Goal: Task Accomplishment & Management: Manage account settings

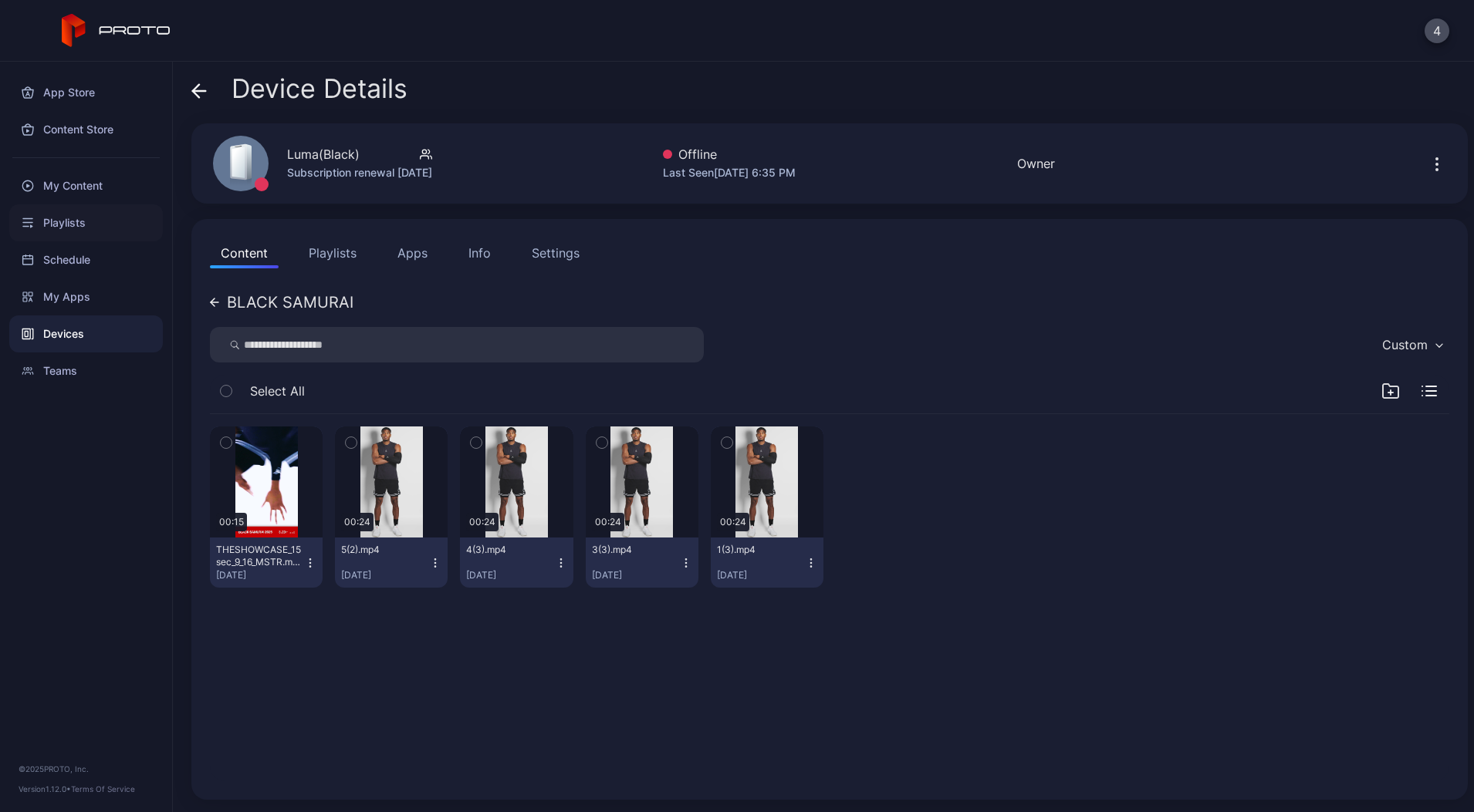
click at [63, 224] on div "Playlists" at bounding box center [86, 223] width 153 height 37
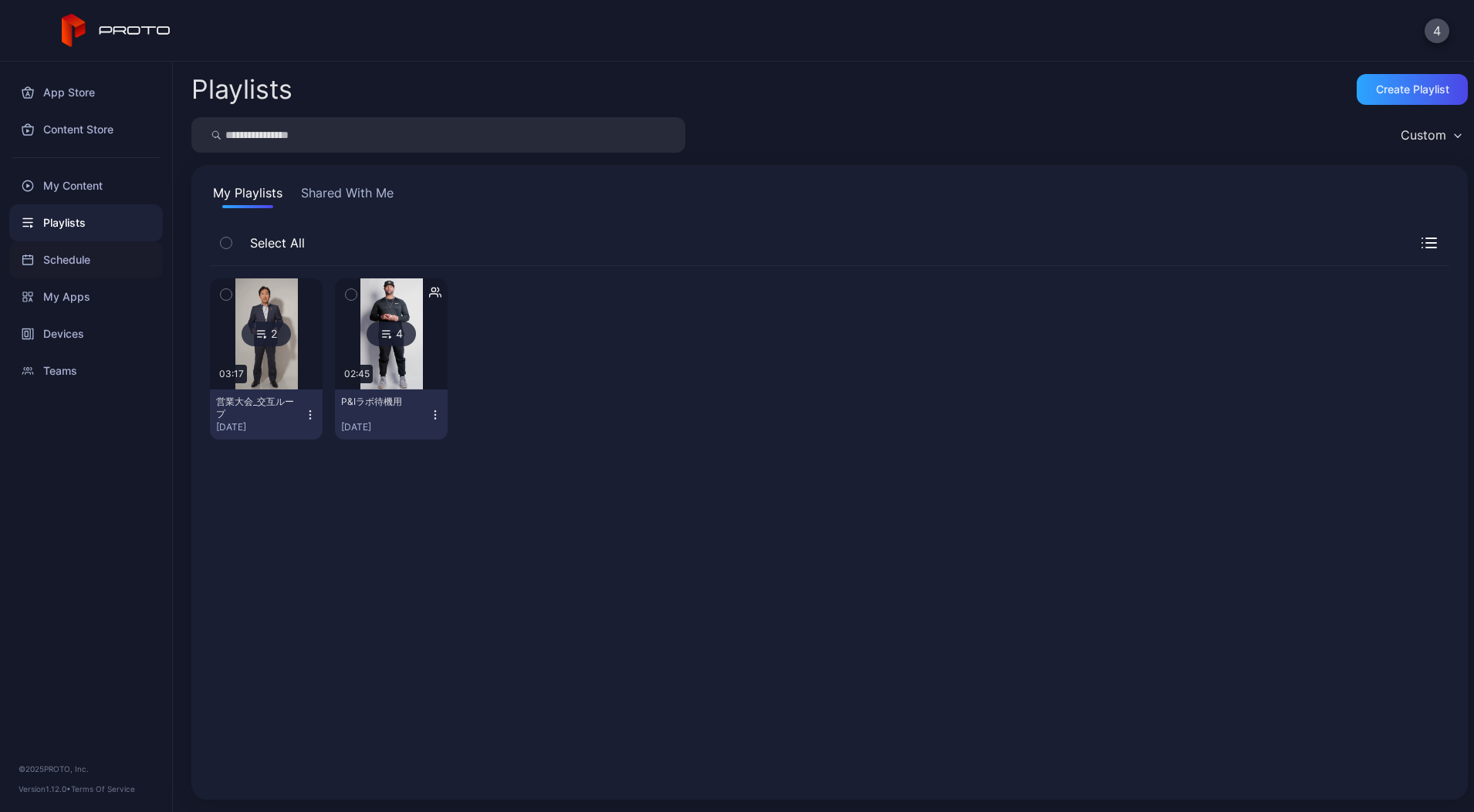
click at [79, 260] on div "Schedule" at bounding box center [86, 259] width 153 height 37
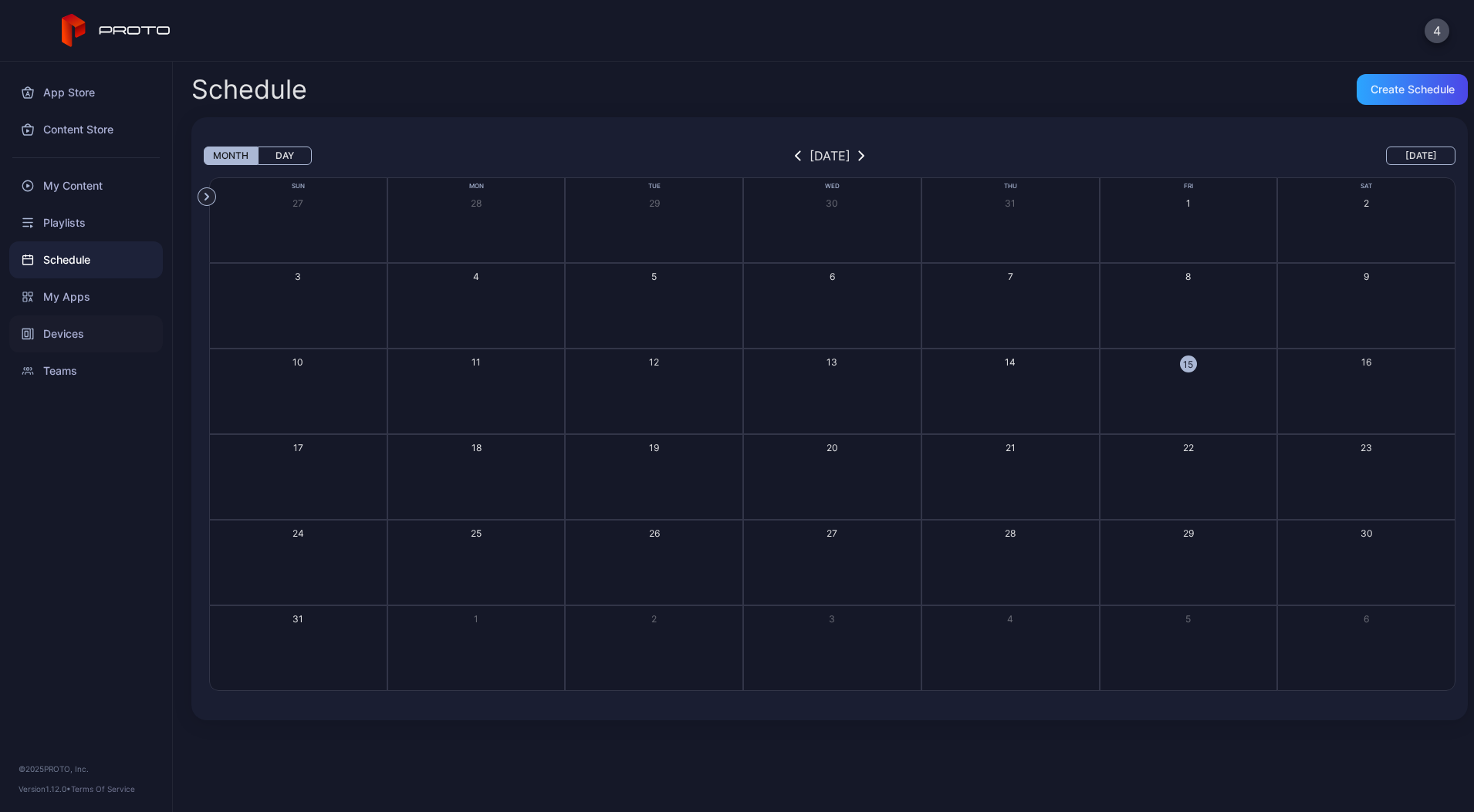
click at [71, 331] on div "Devices" at bounding box center [86, 334] width 153 height 37
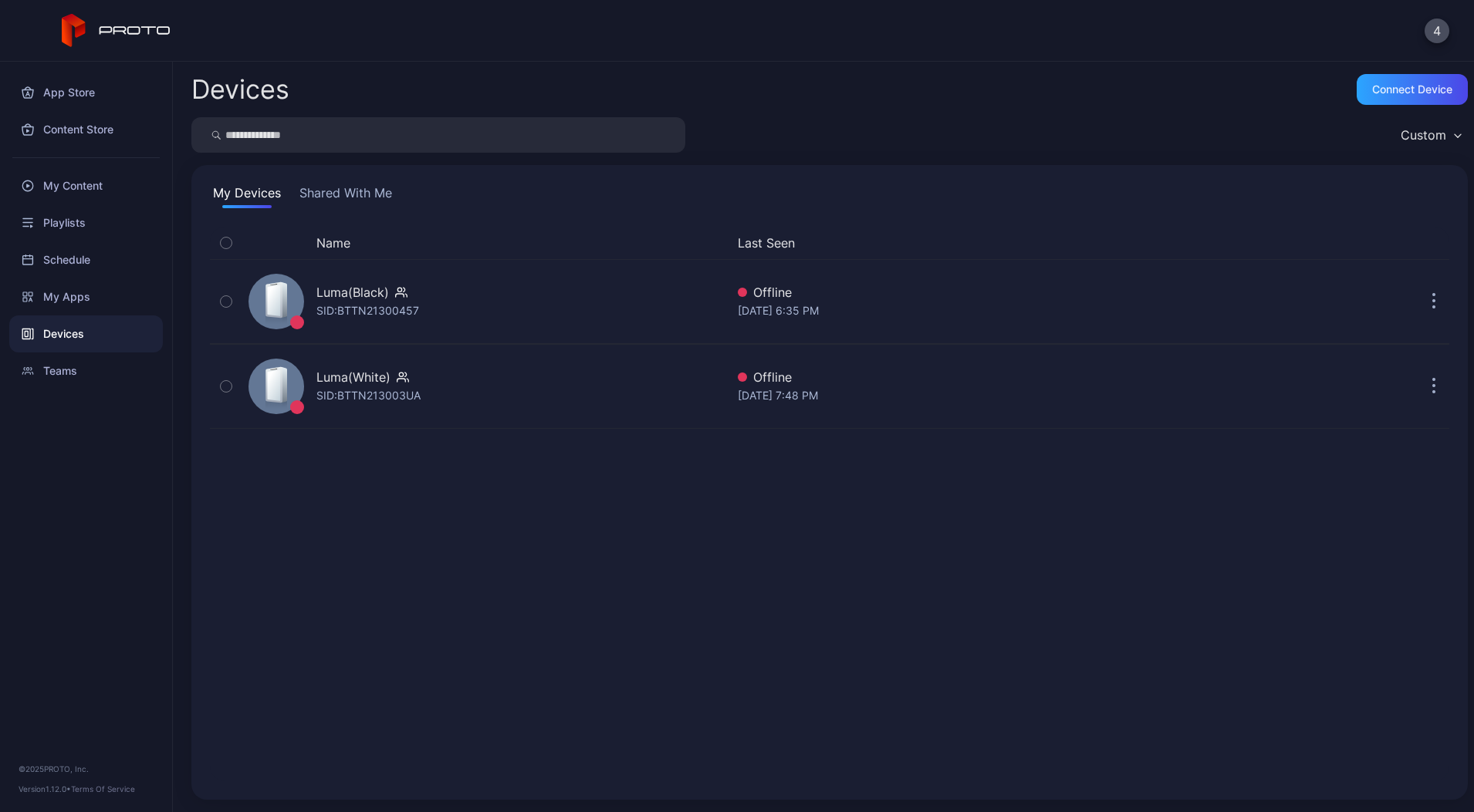
click at [350, 192] on button "Shared With Me" at bounding box center [346, 196] width 99 height 25
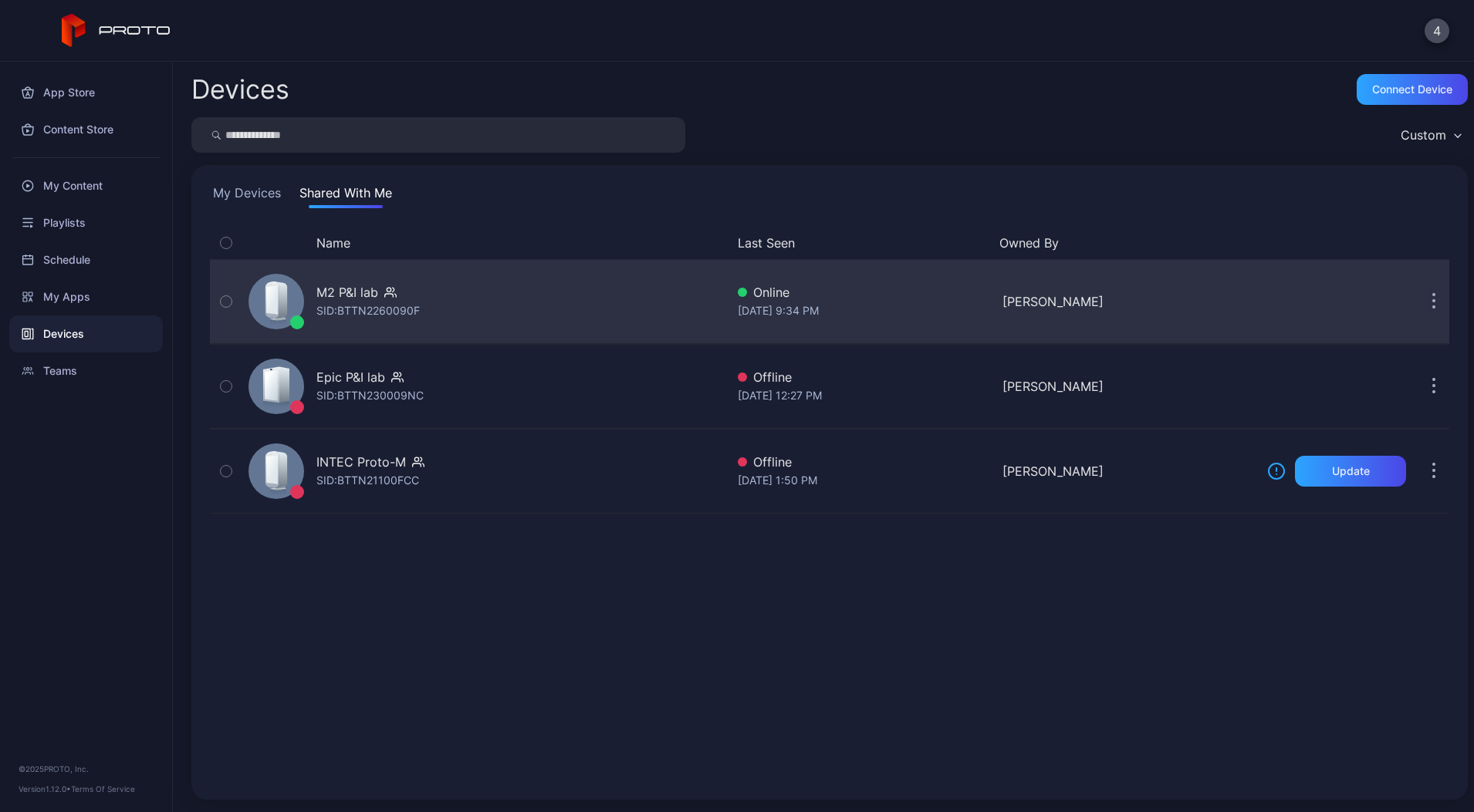
click at [435, 310] on div "M2 P&I lab SID: BTTN2260090F" at bounding box center [483, 301] width 483 height 77
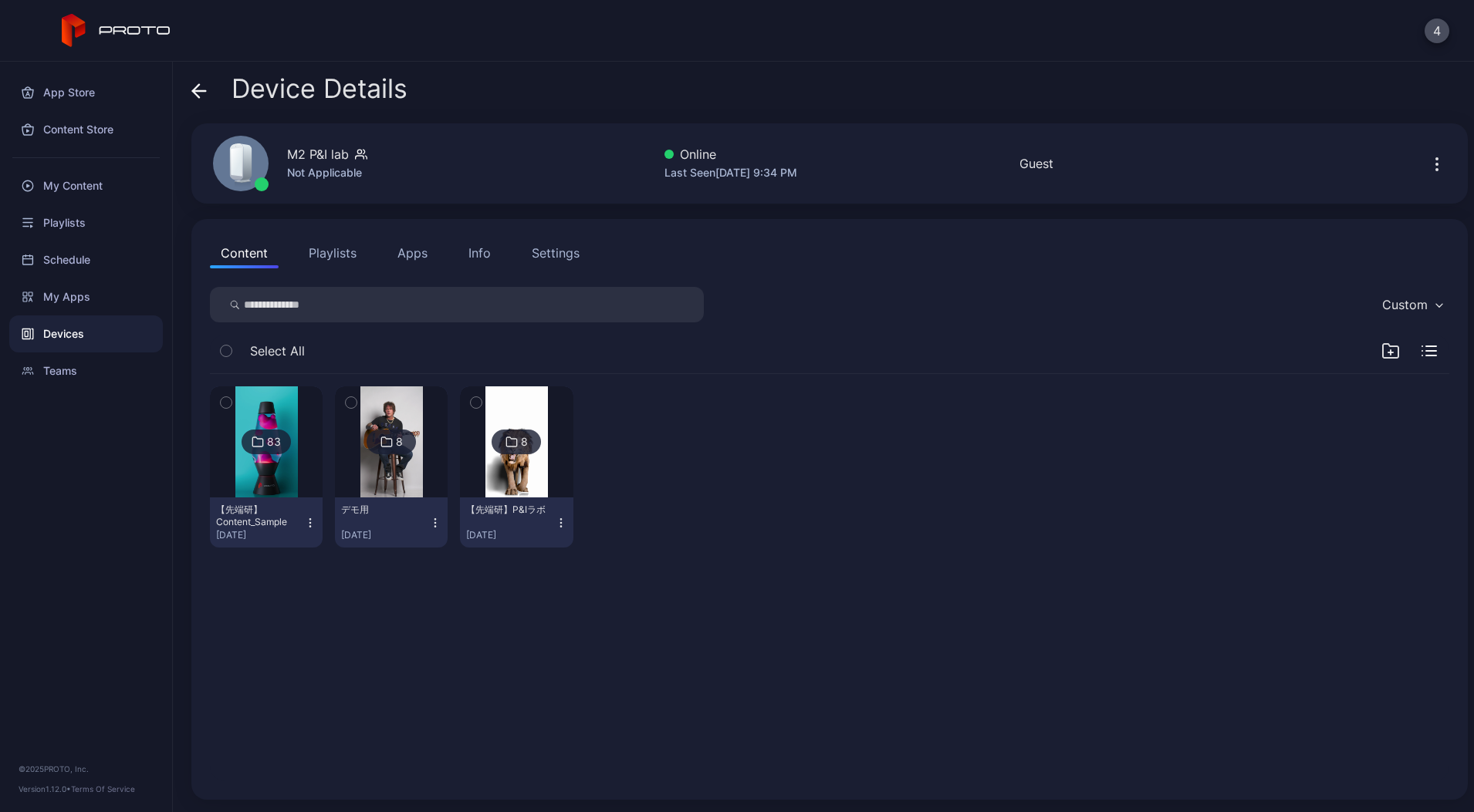
click at [1436, 157] on div at bounding box center [1440, 163] width 50 height 31
click at [1436, 164] on icon "button" at bounding box center [1437, 164] width 2 height 2
click at [54, 312] on div "My Apps" at bounding box center [86, 297] width 153 height 37
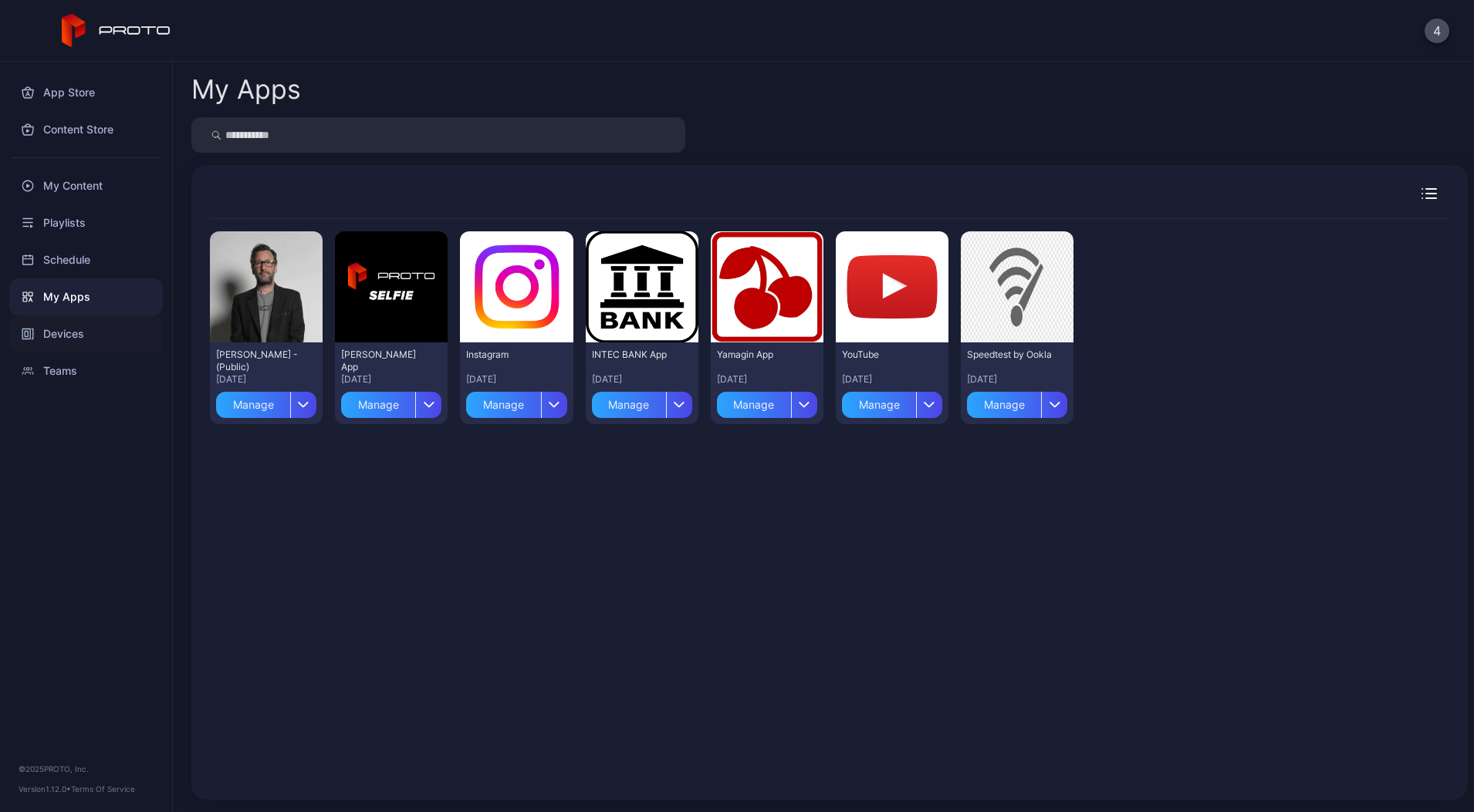
click at [53, 331] on div "Devices" at bounding box center [86, 334] width 153 height 37
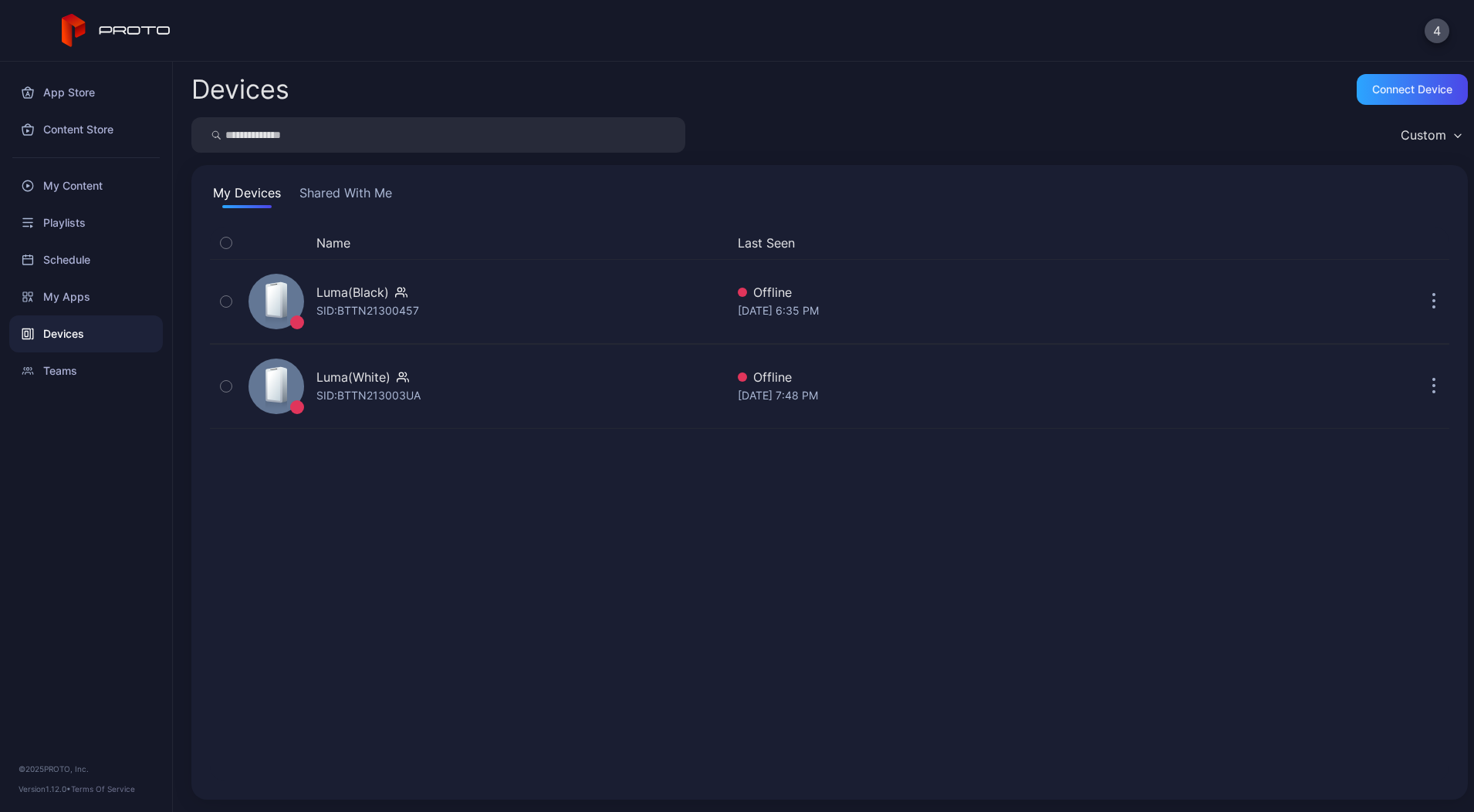
click at [1449, 47] on div "4" at bounding box center [737, 30] width 1474 height 61
click at [1448, 38] on div "4" at bounding box center [1436, 30] width 25 height 25
click at [1441, 31] on button "4" at bounding box center [1436, 30] width 25 height 25
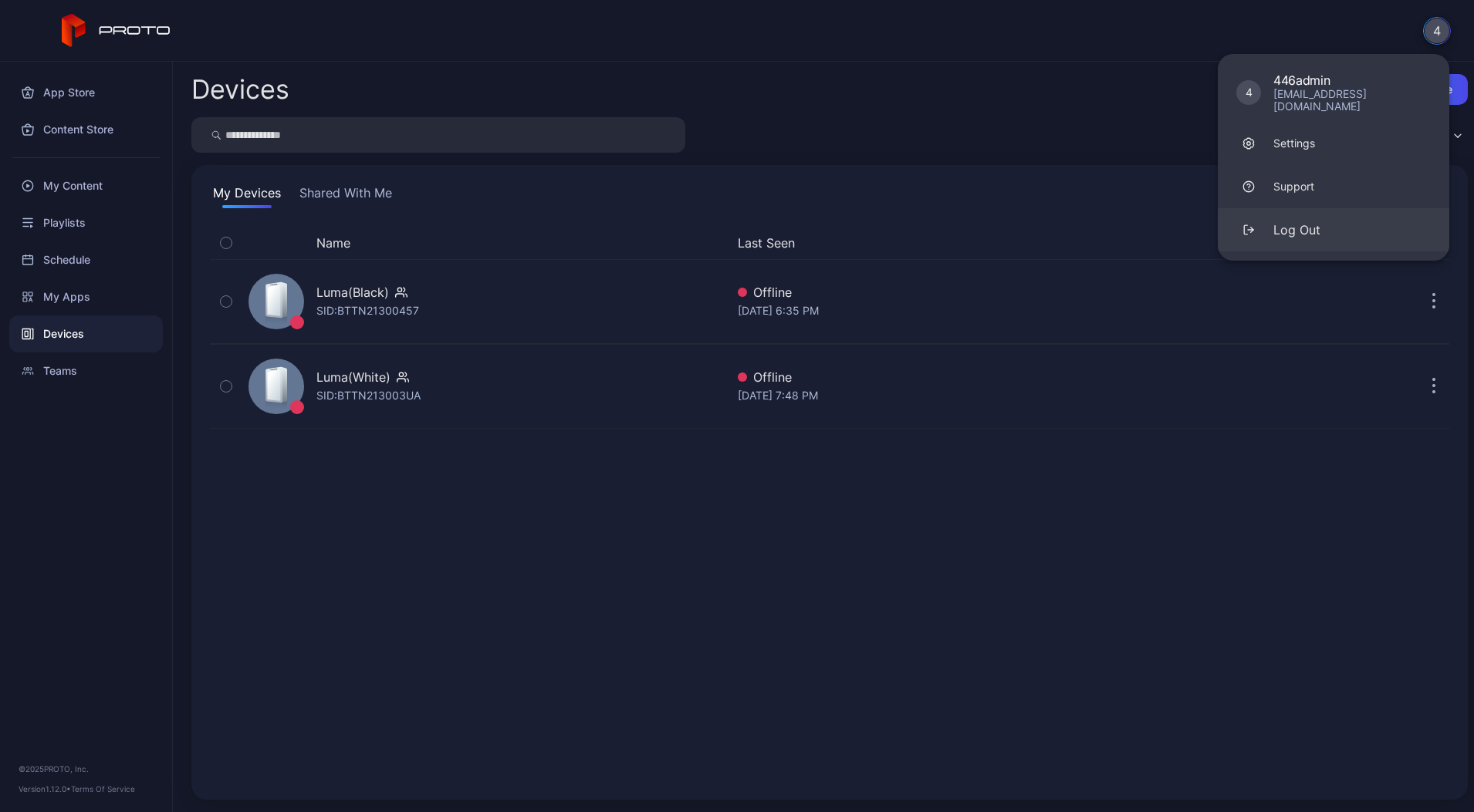
click at [1308, 220] on div "Log Out" at bounding box center [1297, 229] width 47 height 18
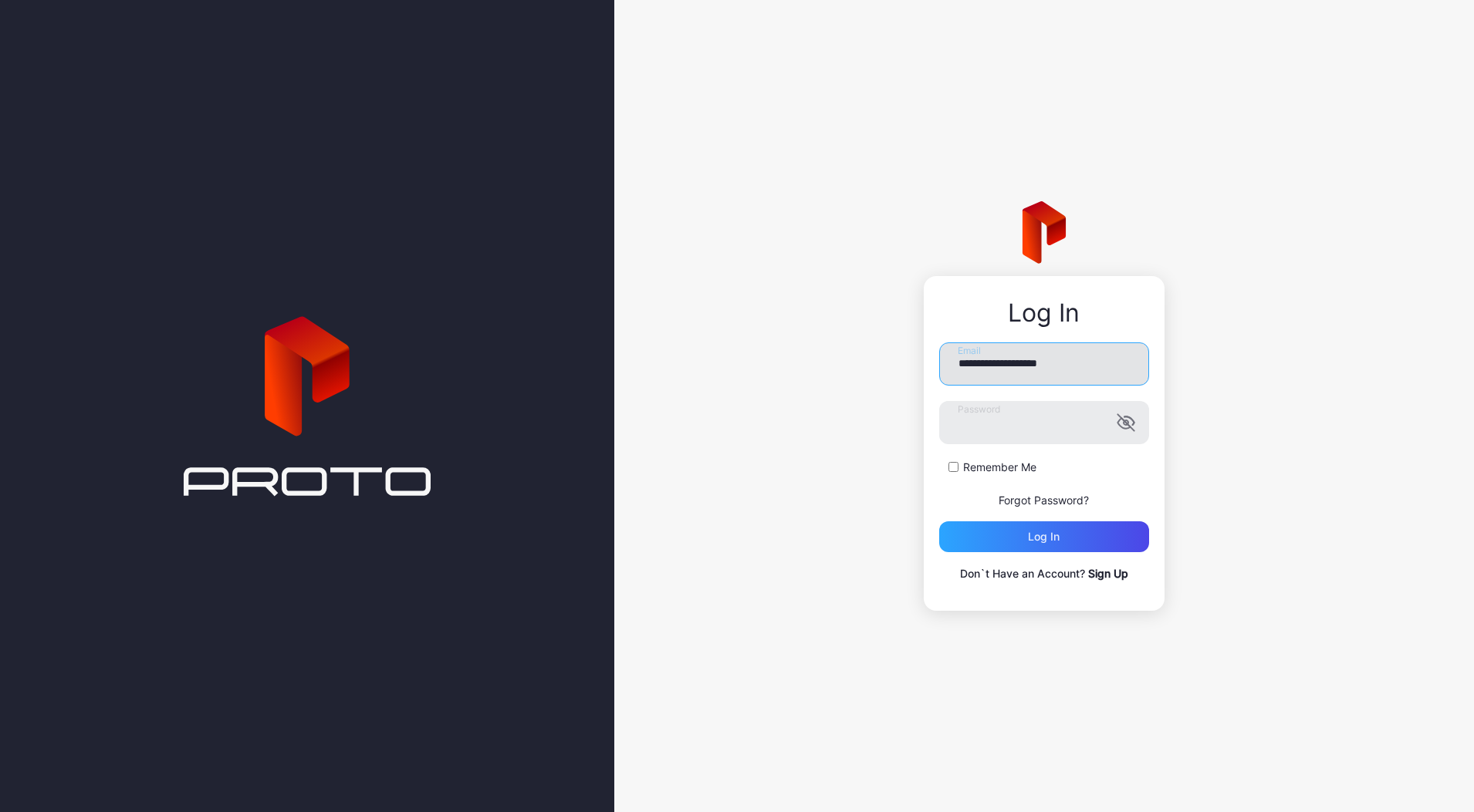
click at [1024, 376] on input "**********" at bounding box center [1044, 364] width 210 height 43
paste input "******"
type input "**********"
click at [1036, 447] on form "**********" at bounding box center [1044, 447] width 210 height 210
drag, startPoint x: 1051, startPoint y: 525, endPoint x: 1059, endPoint y: 532, distance: 10.6
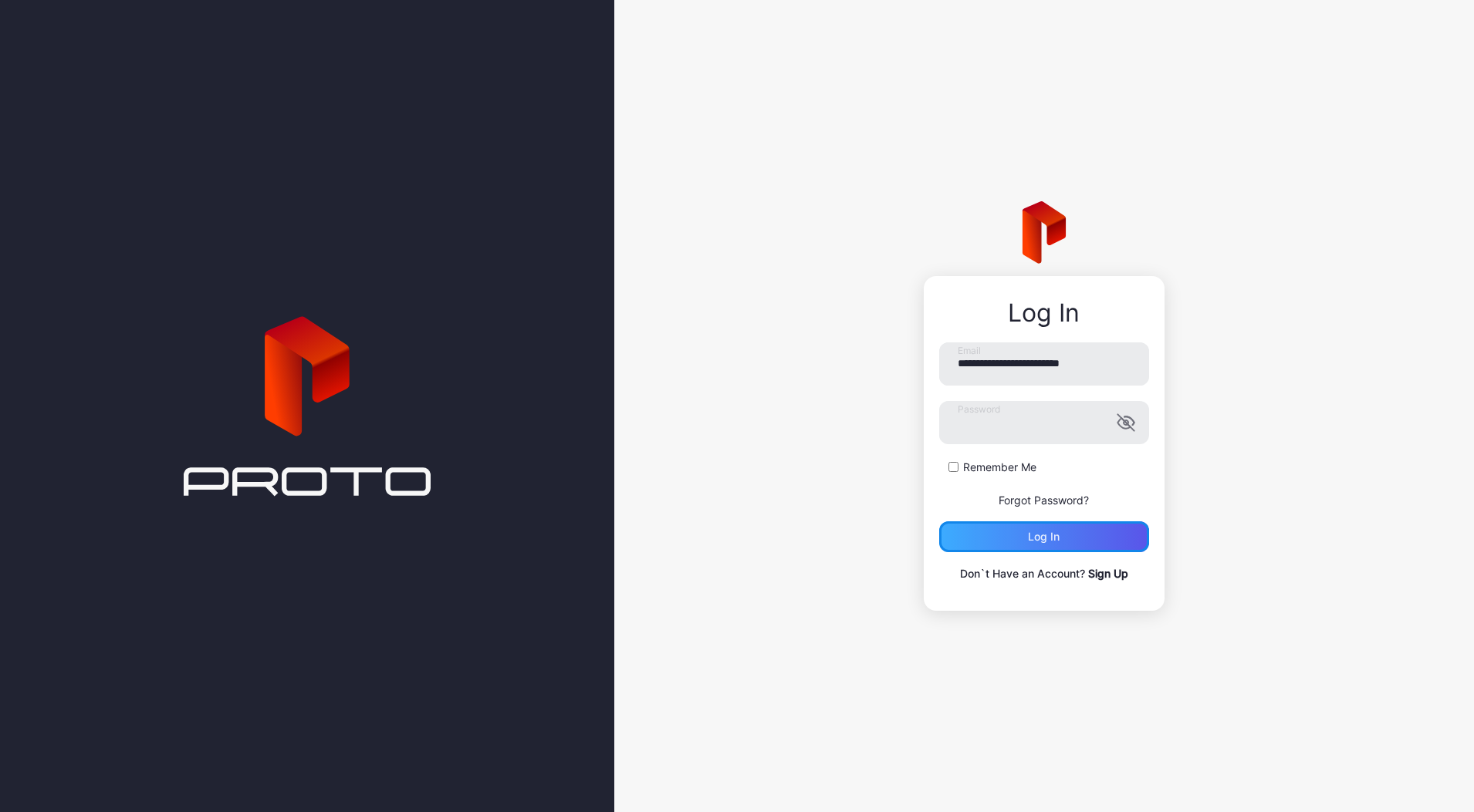
click at [1053, 525] on div "Log in" at bounding box center [1044, 537] width 210 height 31
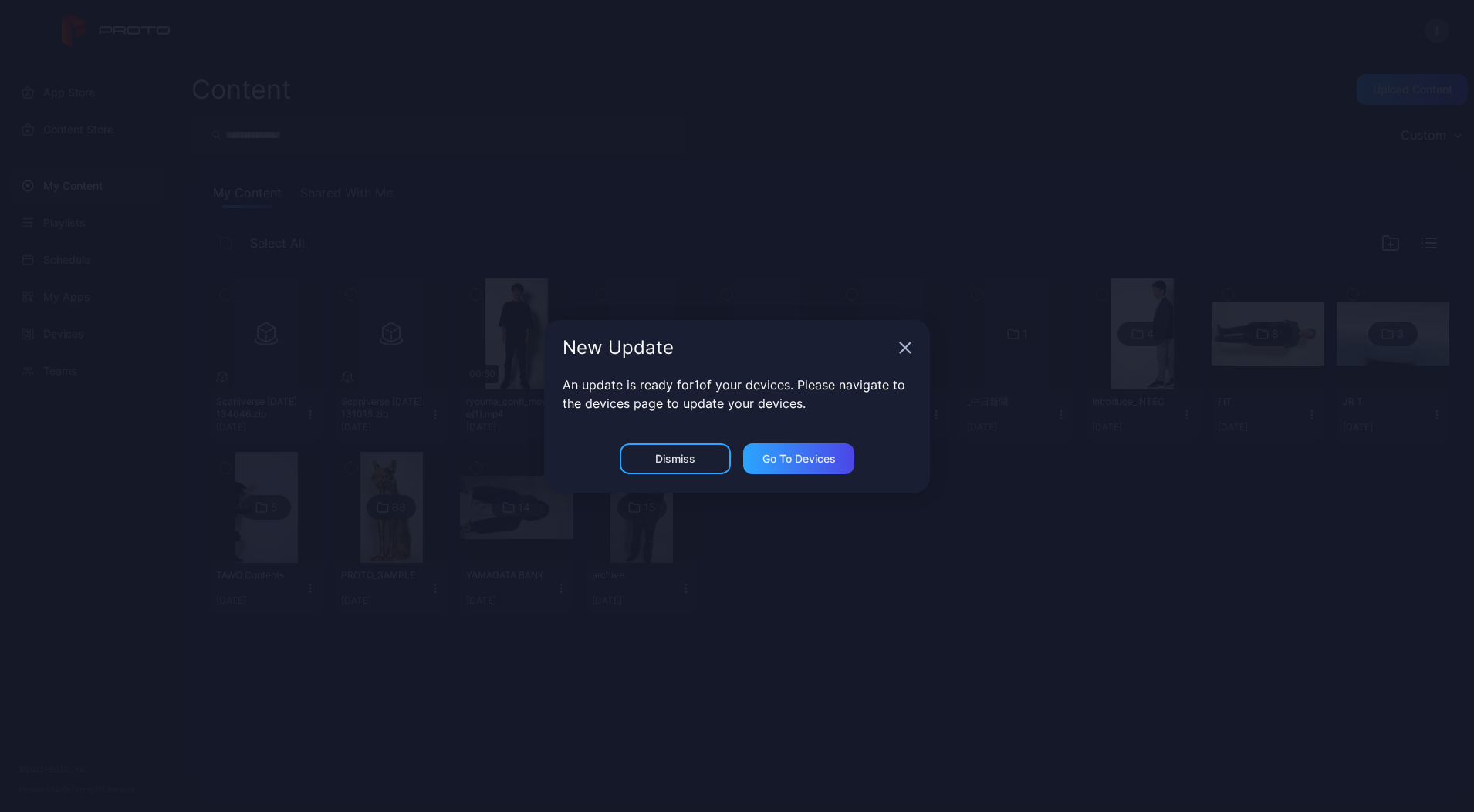
click at [898, 344] on div "New Update" at bounding box center [737, 348] width 386 height 56
click at [896, 344] on div "New Update" at bounding box center [737, 348] width 386 height 56
click at [905, 344] on icon "button" at bounding box center [904, 347] width 12 height 12
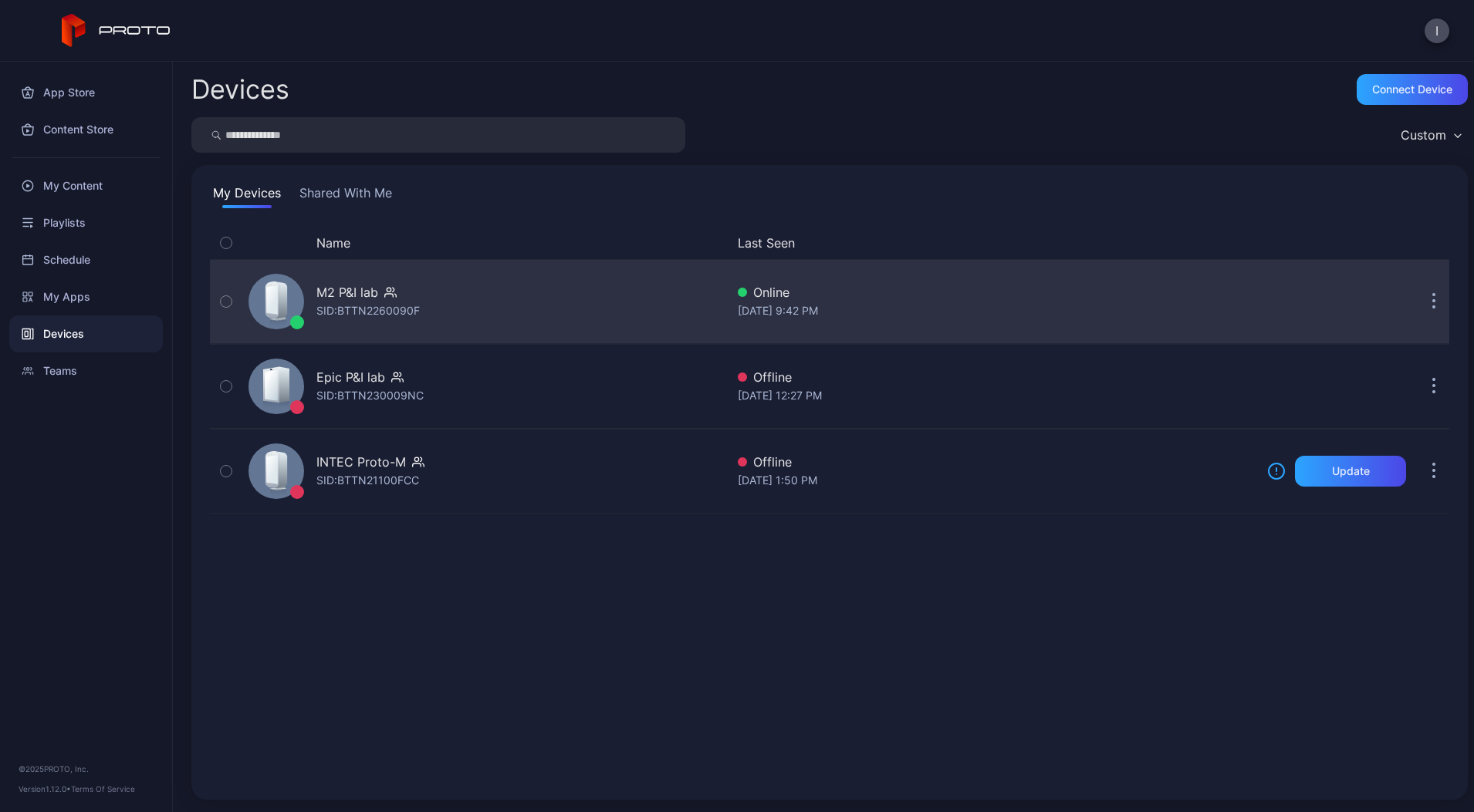
click at [434, 287] on div "M2 P&I lab SID: BTTN2260090F" at bounding box center [483, 301] width 483 height 77
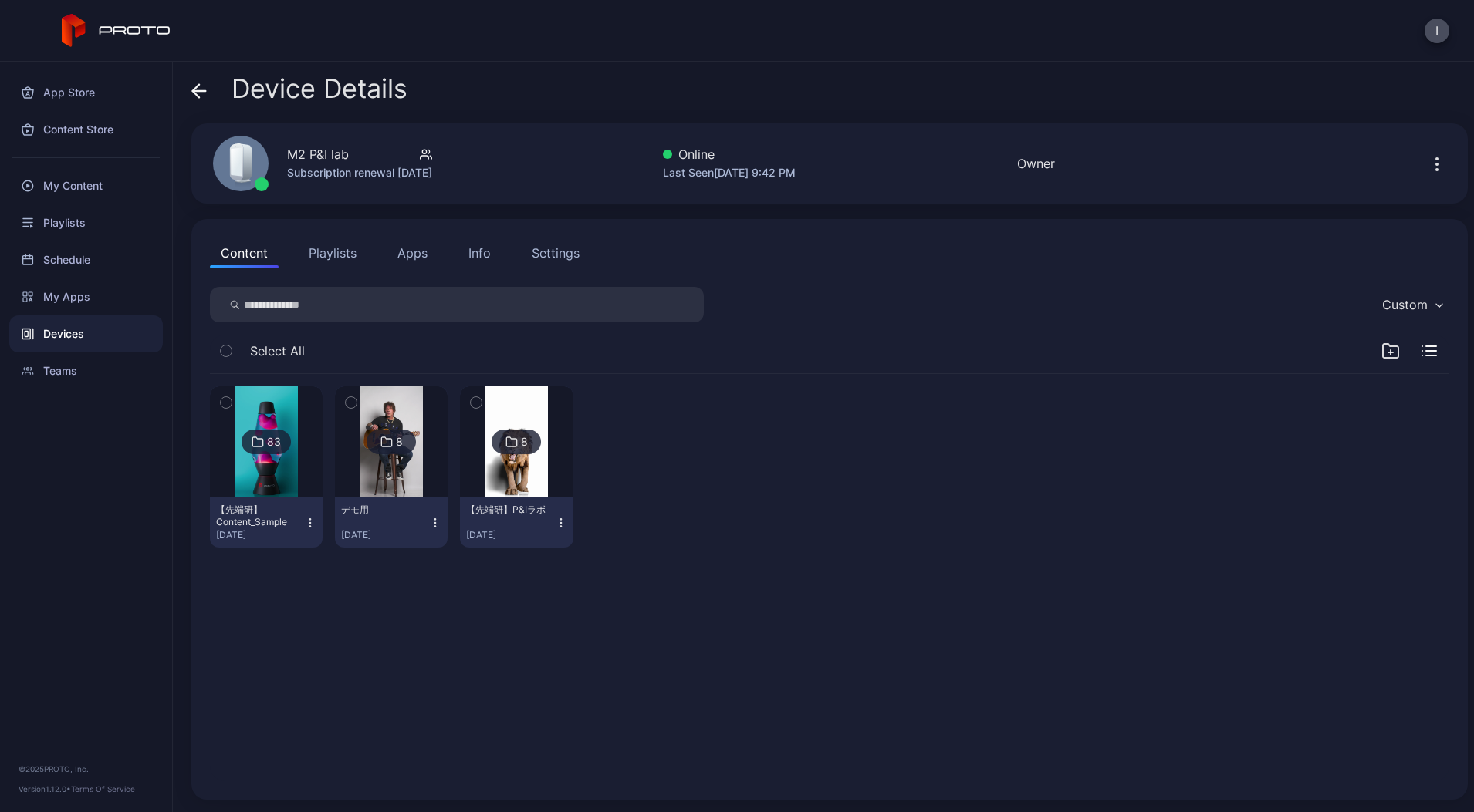
click at [336, 249] on button "Playlists" at bounding box center [332, 253] width 70 height 31
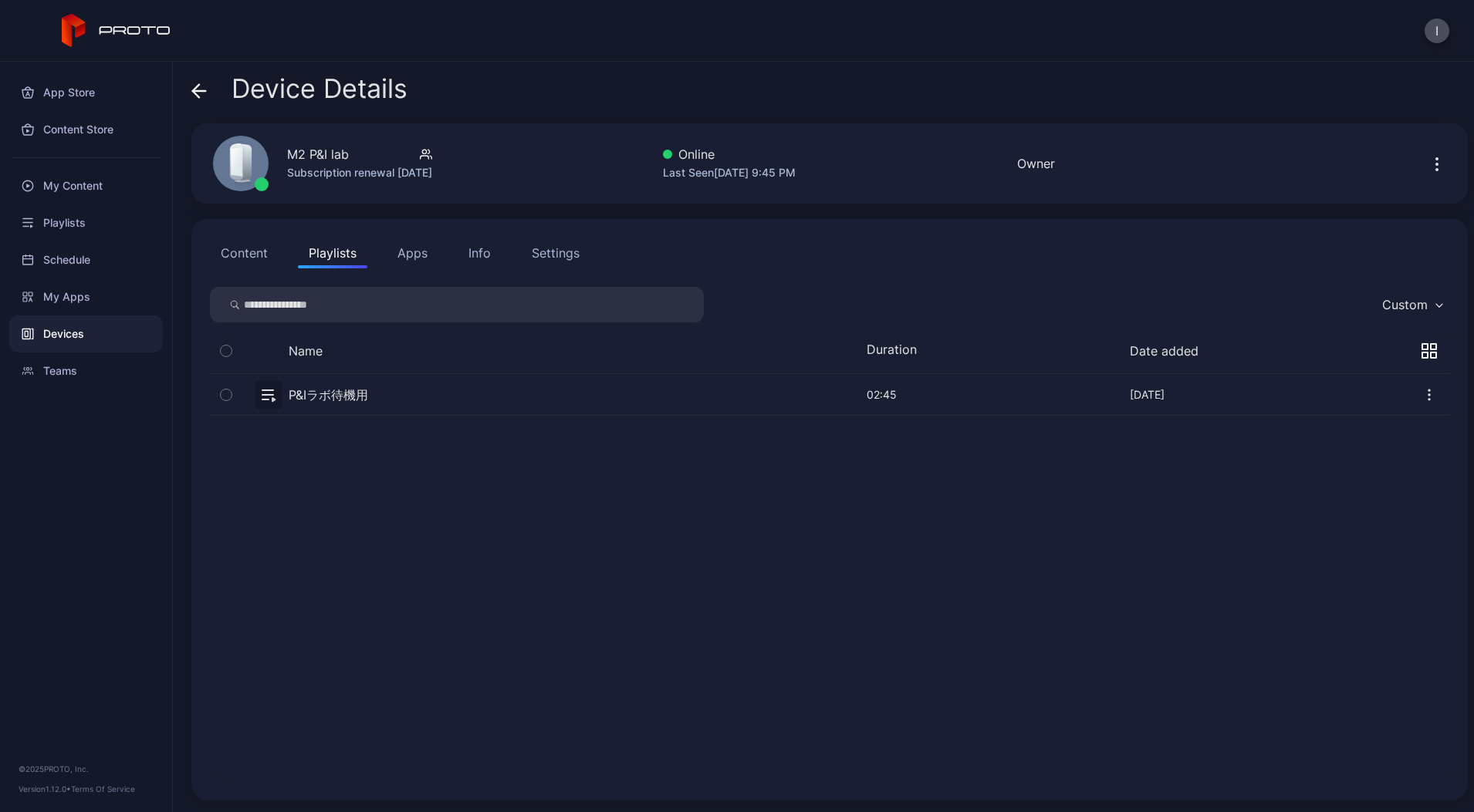
click at [411, 259] on button "Apps" at bounding box center [412, 253] width 52 height 31
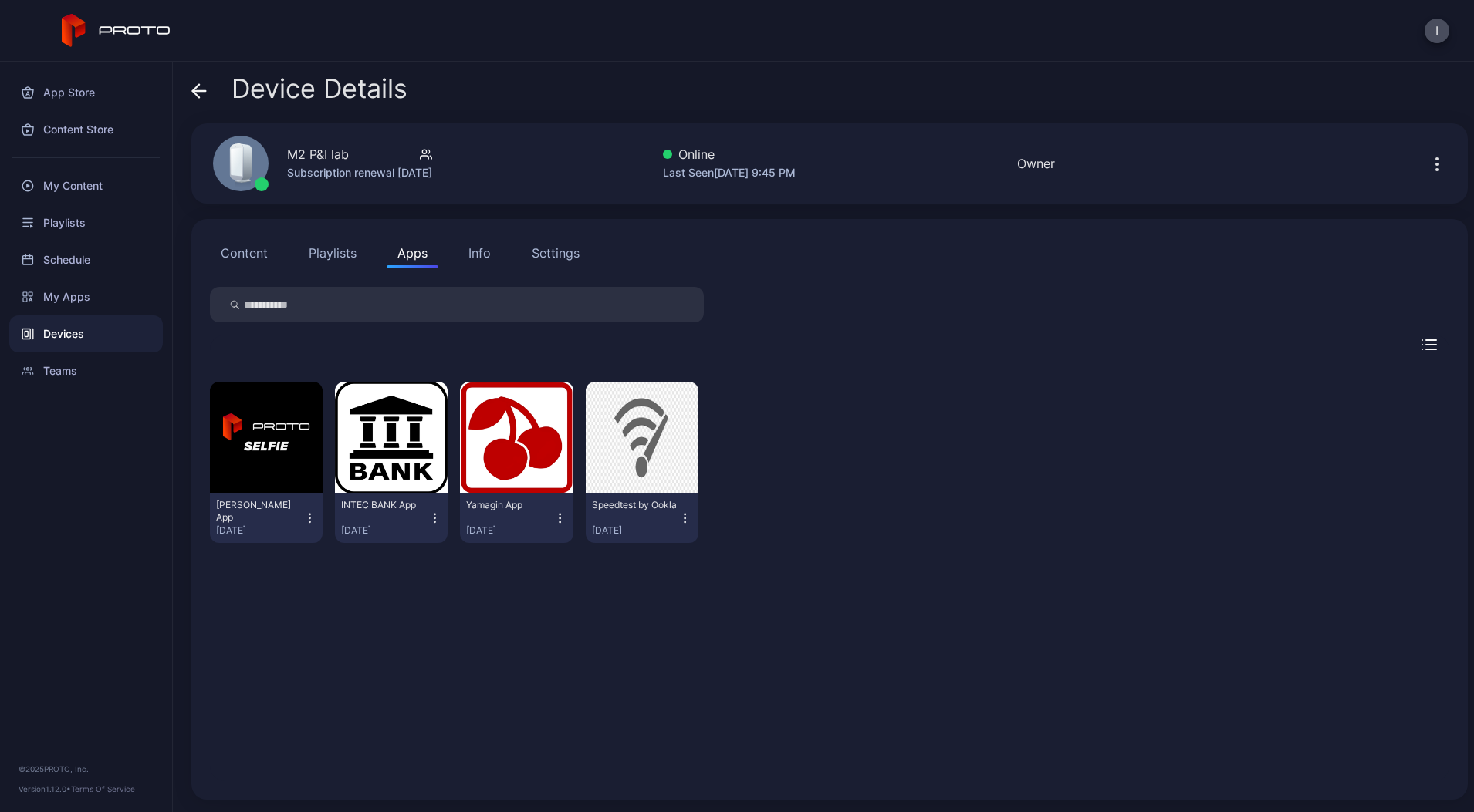
click at [488, 257] on div "Info" at bounding box center [479, 252] width 22 height 18
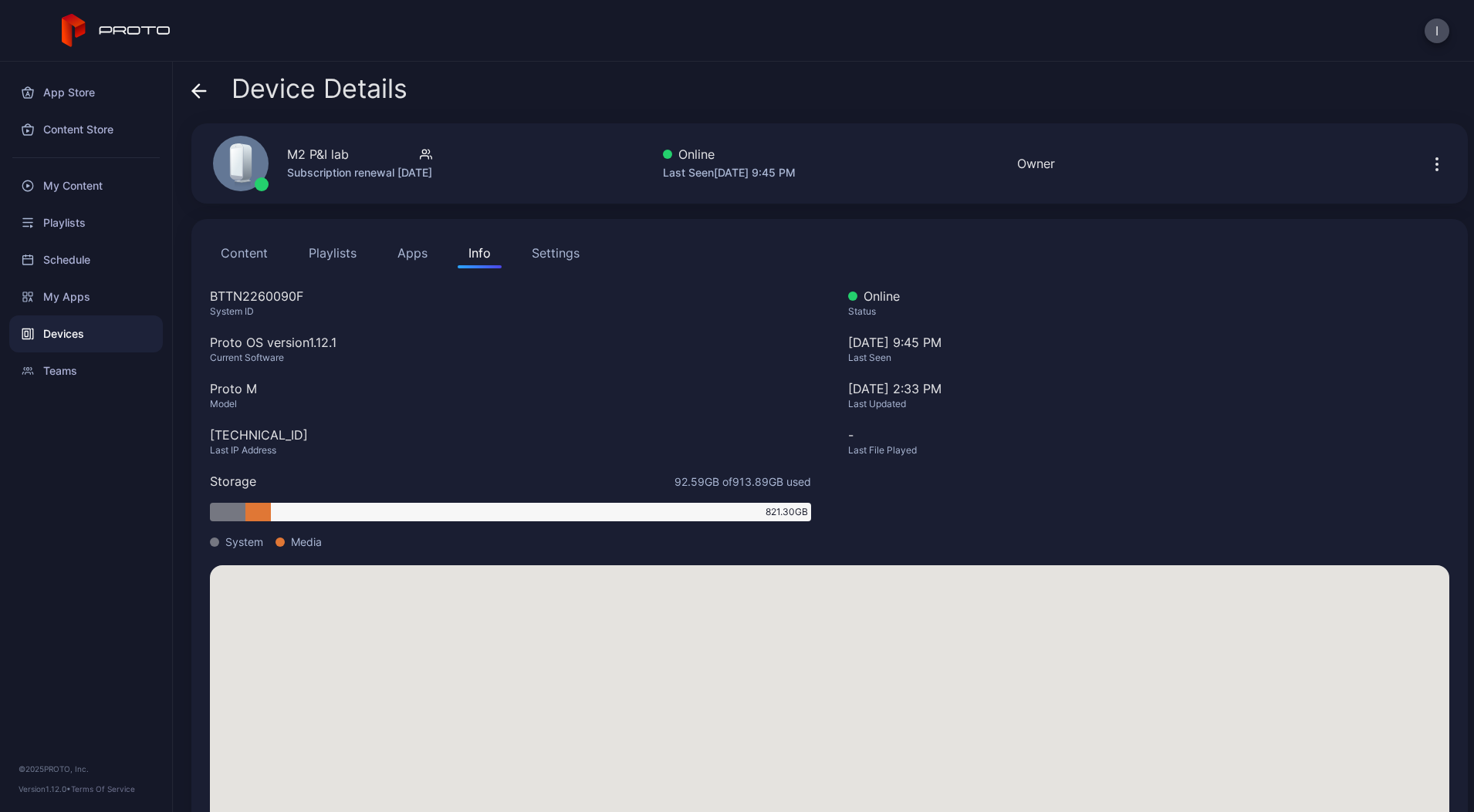
click at [209, 97] on div "Device Details" at bounding box center [300, 93] width 216 height 37
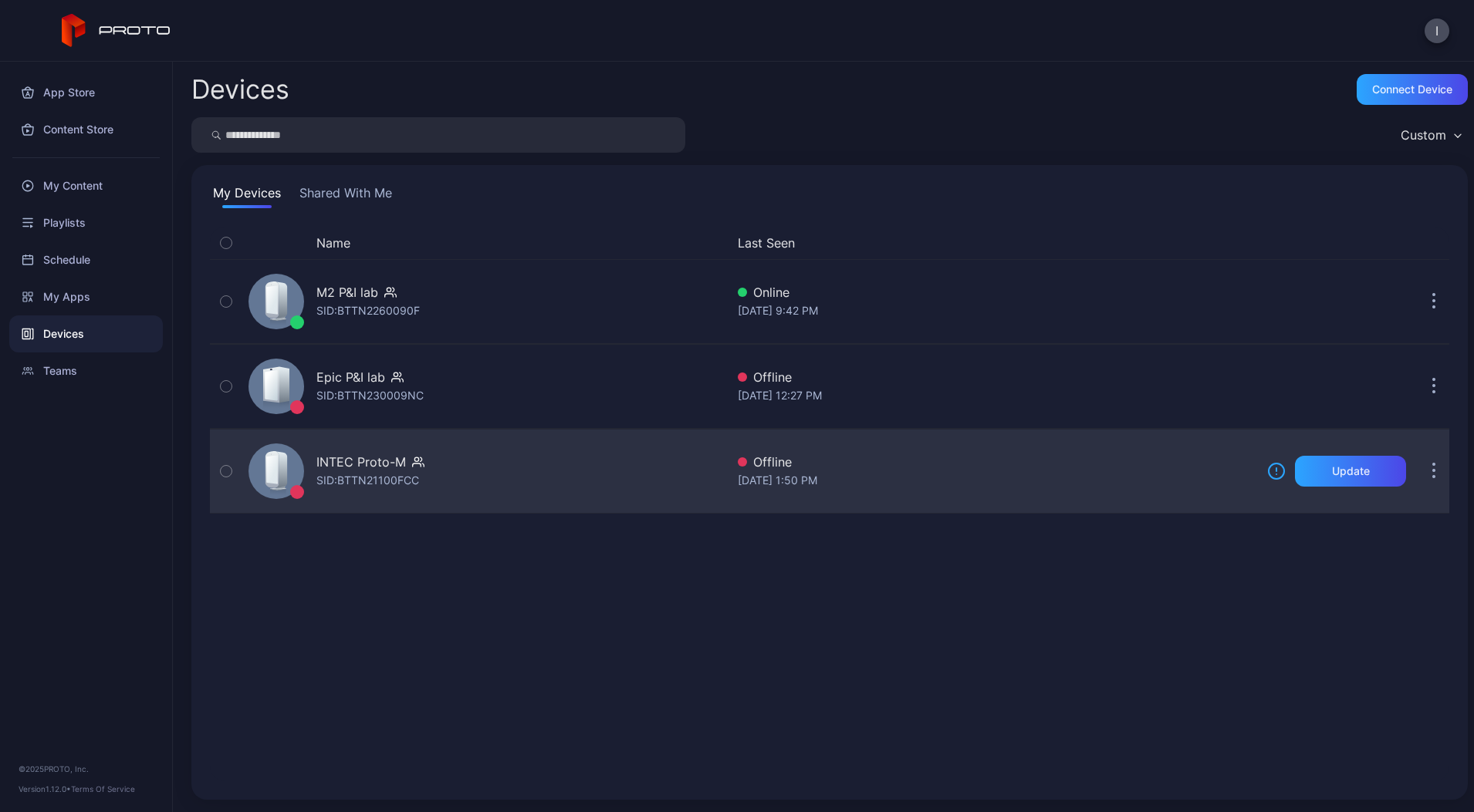
click at [1423, 473] on button "button" at bounding box center [1433, 471] width 31 height 31
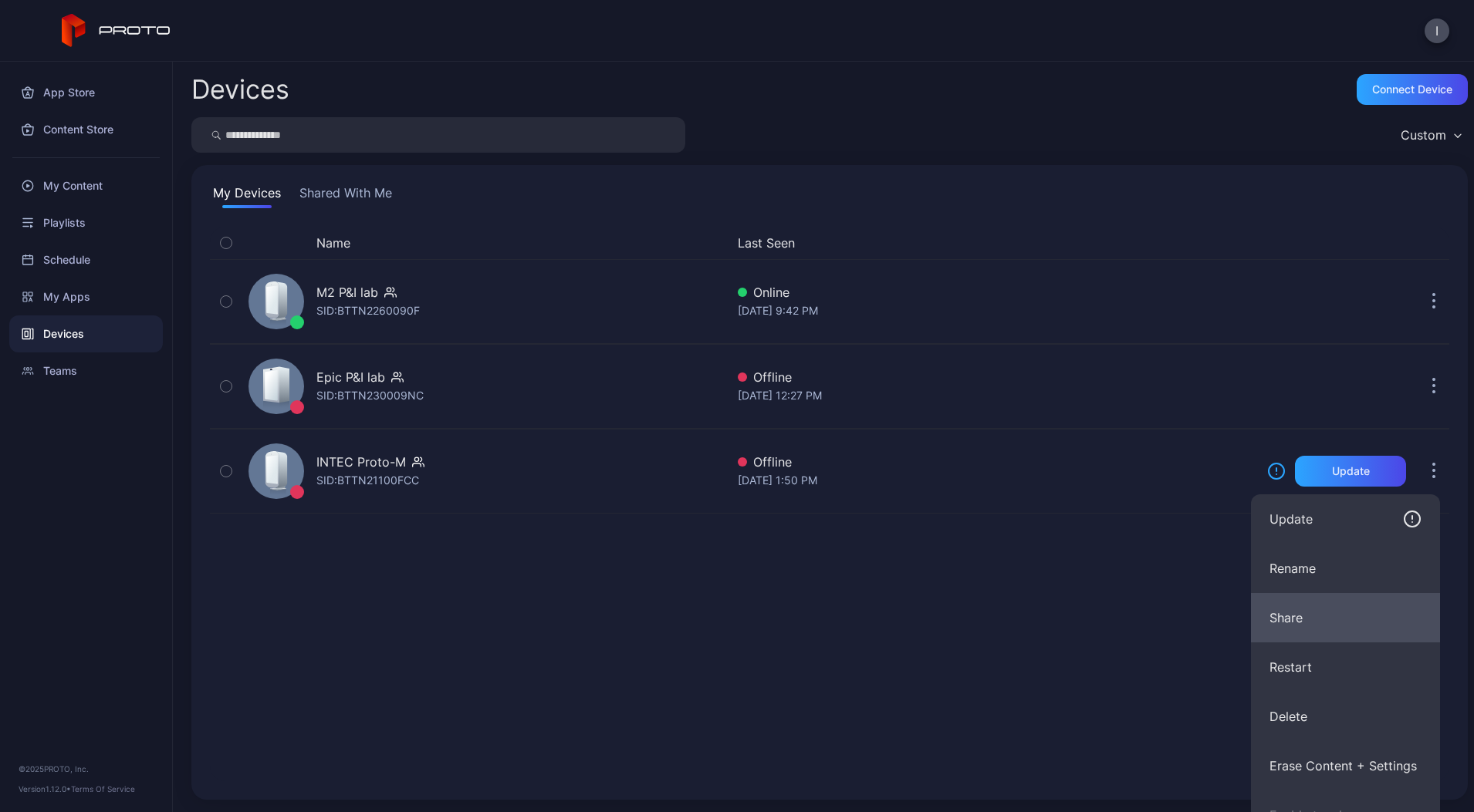
click at [1312, 607] on button "Share" at bounding box center [1345, 618] width 189 height 50
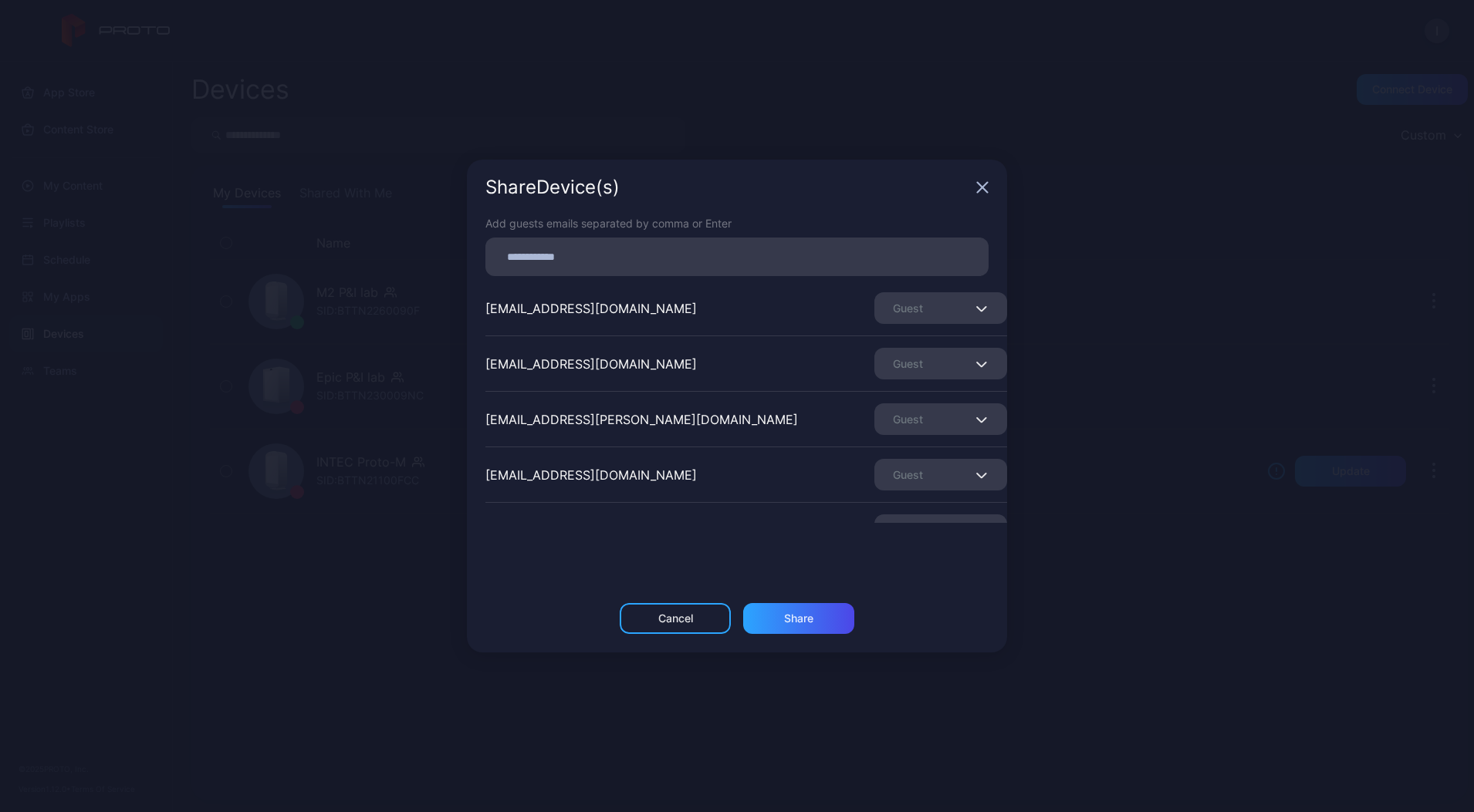
scroll to position [324, 0]
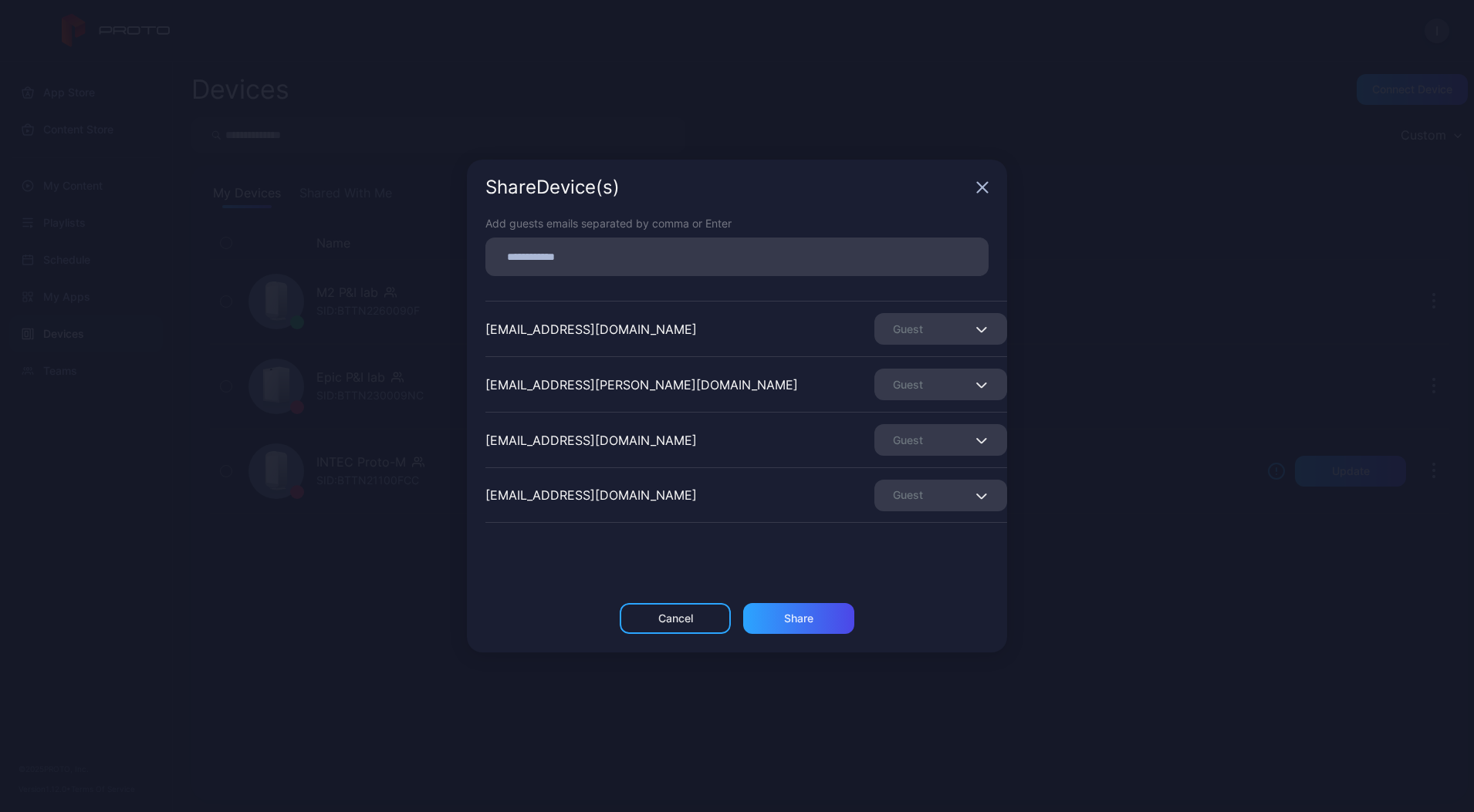
click at [930, 505] on div "Guest" at bounding box center [940, 496] width 133 height 32
click at [900, 539] on button "Remove Guest" at bounding box center [922, 544] width 131 height 50
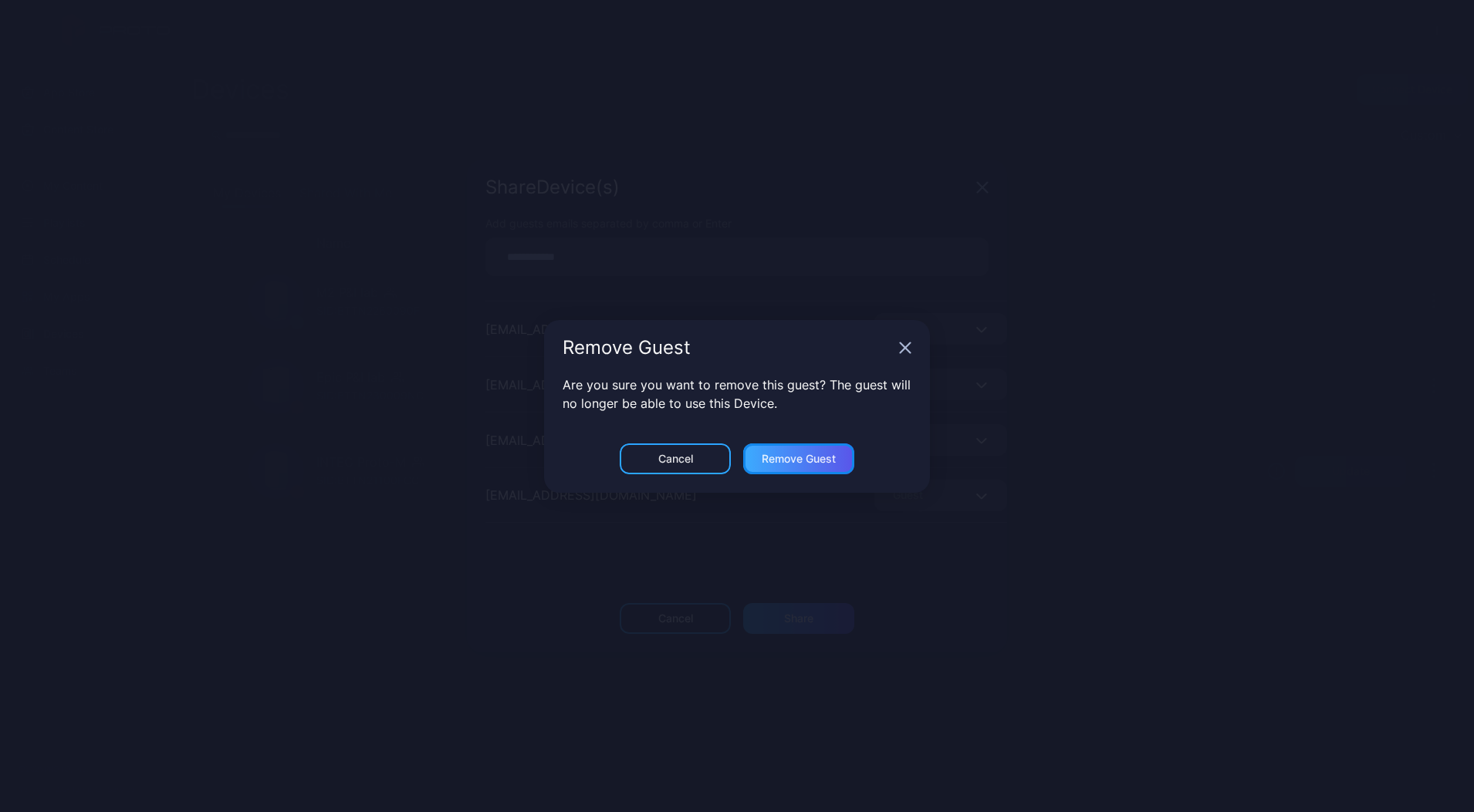
click at [804, 612] on div "Remove Guest" at bounding box center [798, 618] width 30 height 12
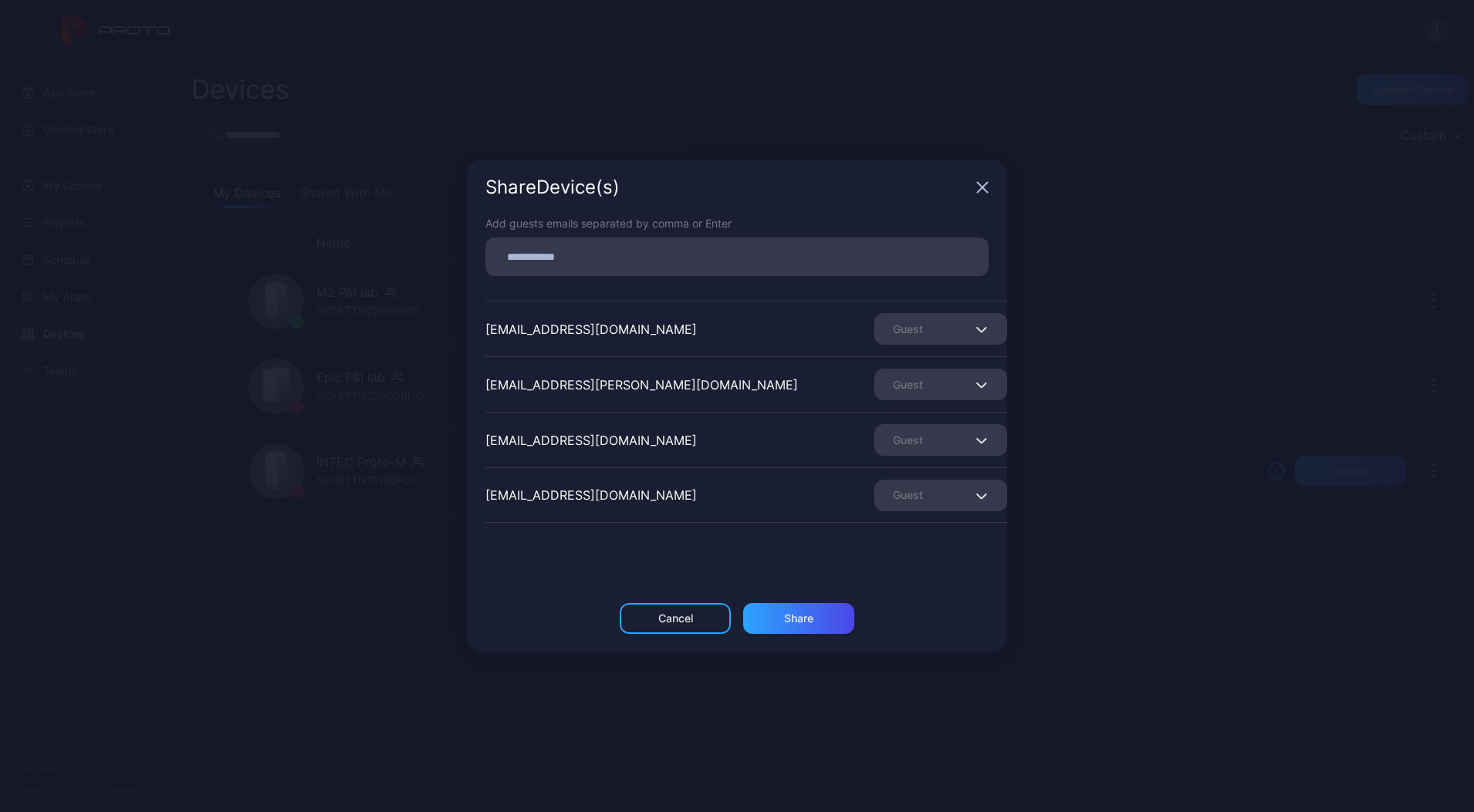
scroll to position [268, 0]
click at [698, 611] on div "Cancel" at bounding box center [675, 618] width 111 height 31
